Goal: Task Accomplishment & Management: Manage account settings

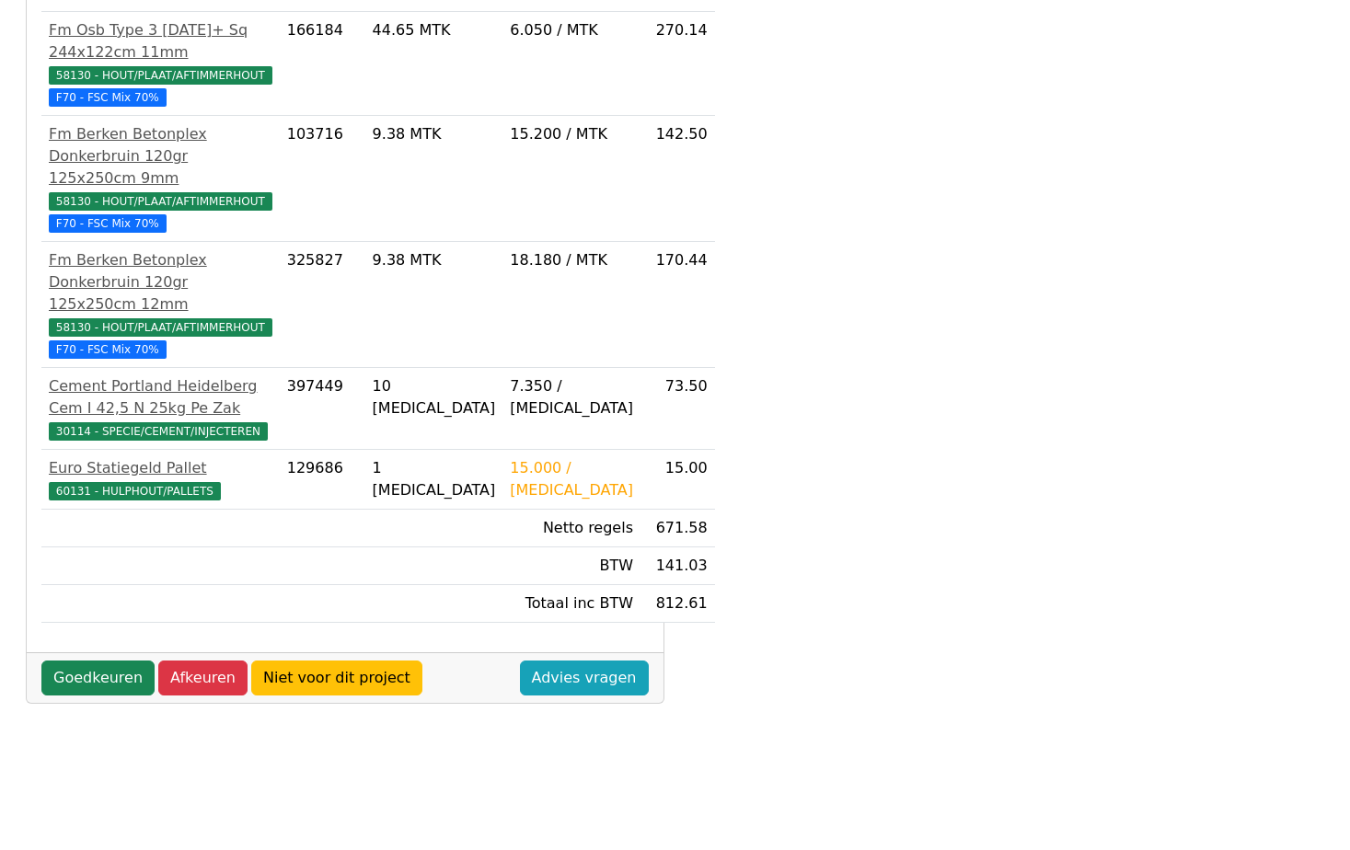
scroll to position [330, 0]
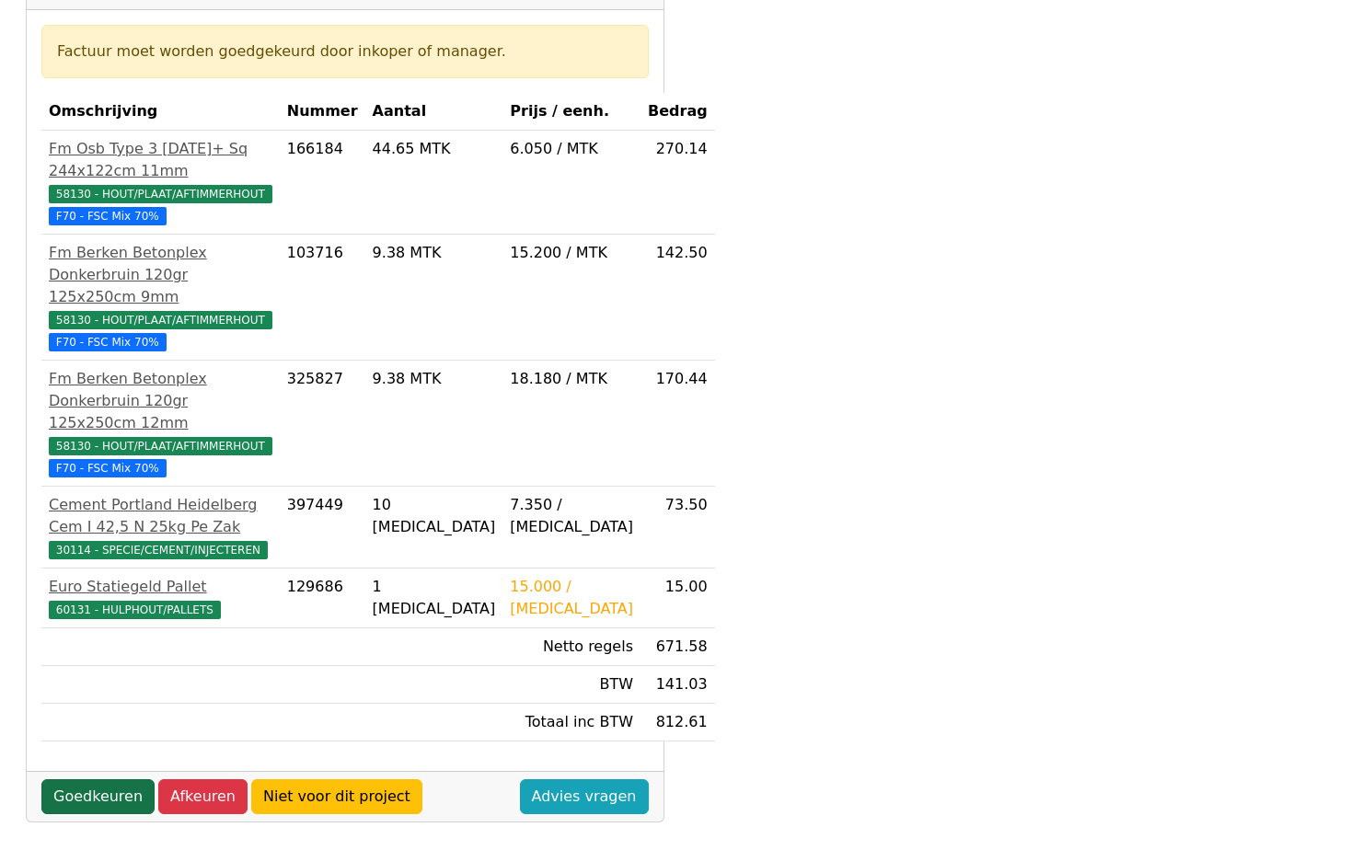
click at [105, 780] on link "Goedkeuren" at bounding box center [97, 797] width 113 height 35
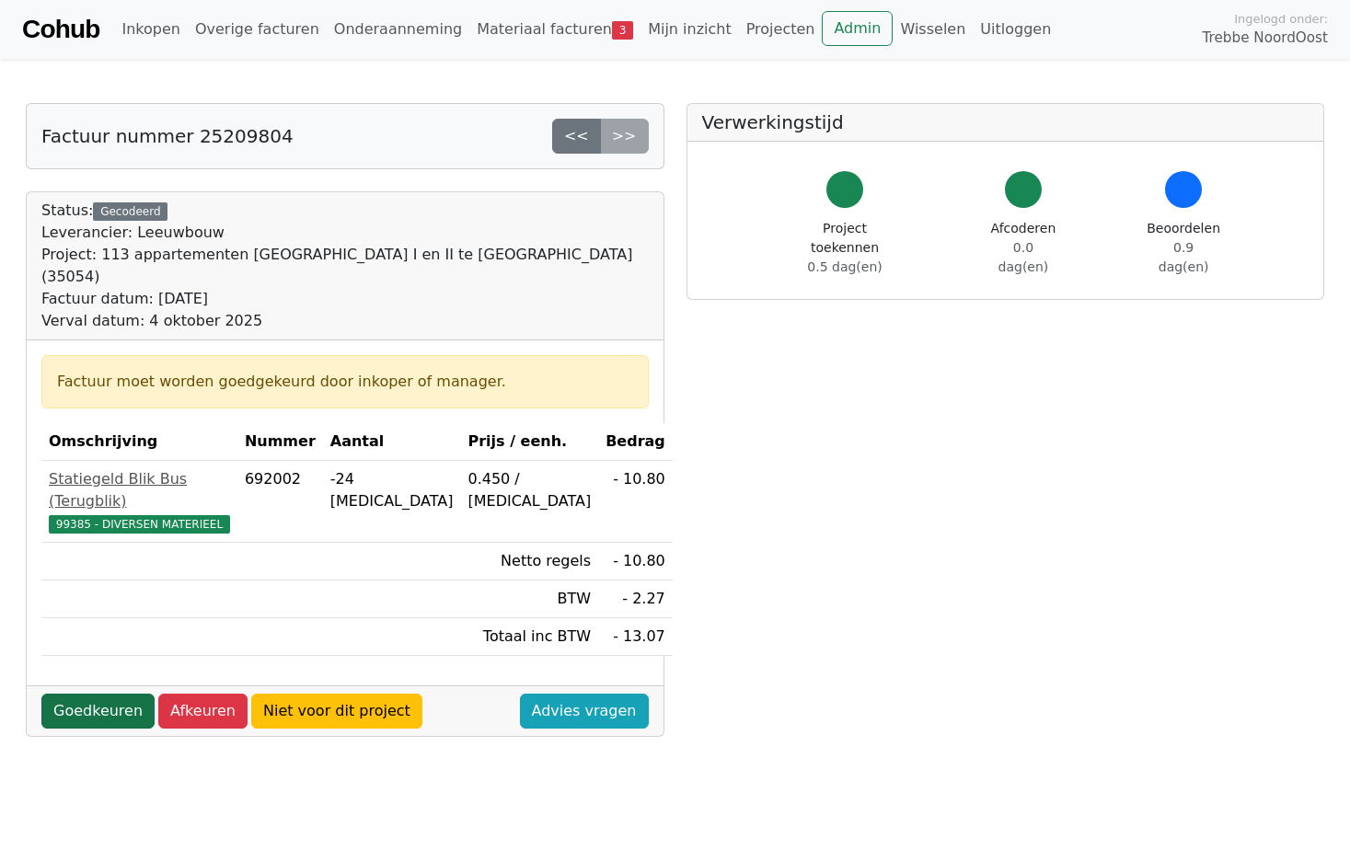
click at [104, 694] on link "Goedkeuren" at bounding box center [97, 711] width 113 height 35
